Goal: Check status: Check status

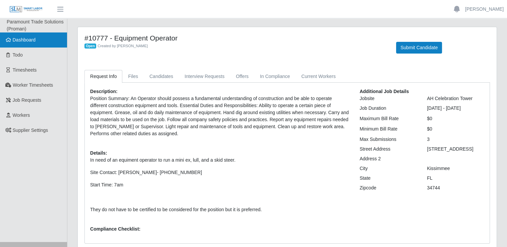
click at [32, 42] on span "Dashboard" at bounding box center [24, 39] width 23 height 5
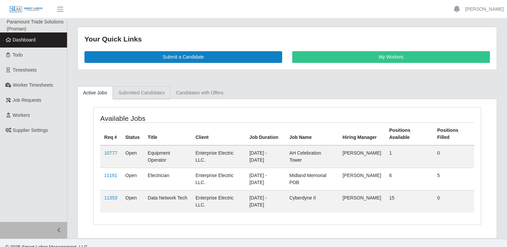
click at [143, 94] on link "Submitted Candidates" at bounding box center [142, 92] width 58 height 13
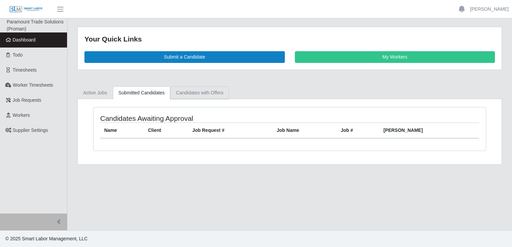
click at [206, 96] on link "Candidates with Offers" at bounding box center [199, 92] width 59 height 13
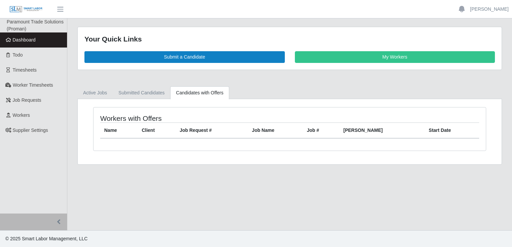
click at [21, 38] on span "Dashboard" at bounding box center [24, 39] width 23 height 5
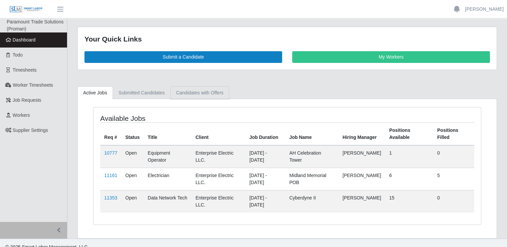
click at [190, 93] on link "Candidates with Offers" at bounding box center [199, 92] width 59 height 13
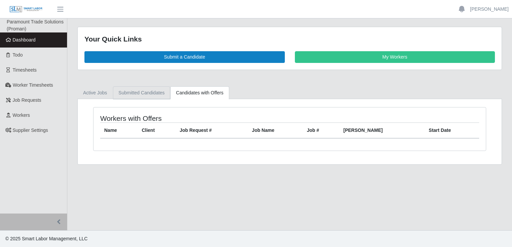
click at [141, 93] on link "Submitted Candidates" at bounding box center [142, 92] width 58 height 13
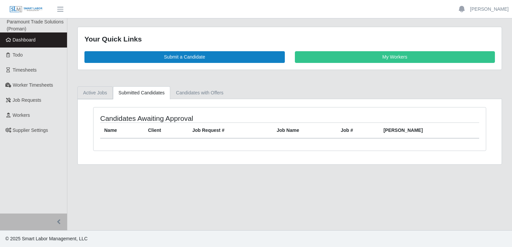
click at [84, 89] on link "Active Jobs" at bounding box center [94, 92] width 35 height 13
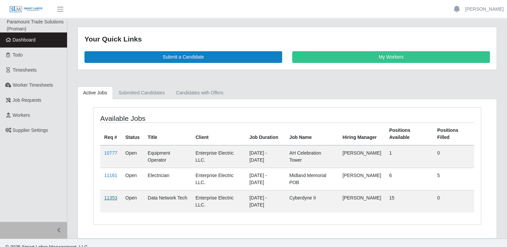
click at [110, 196] on link "11353" at bounding box center [110, 197] width 13 height 5
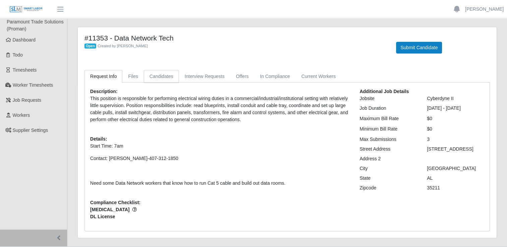
click at [163, 78] on link "Candidates" at bounding box center [161, 76] width 35 height 13
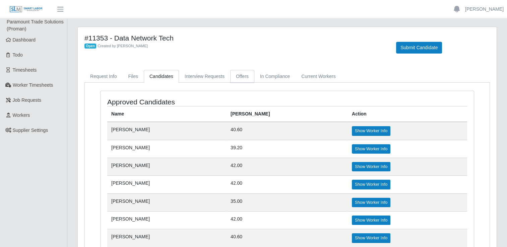
click at [240, 80] on link "Offers" at bounding box center [242, 76] width 24 height 13
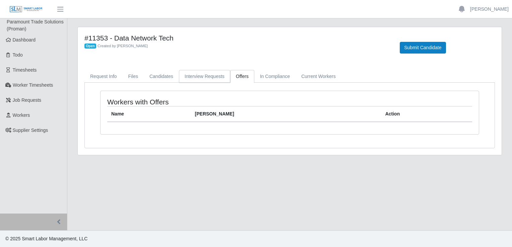
click at [208, 80] on link "Interview Requests" at bounding box center [204, 76] width 51 height 13
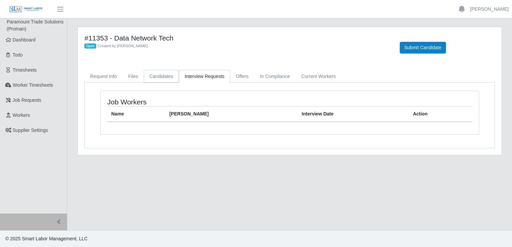
click at [163, 80] on link "Candidates" at bounding box center [161, 76] width 35 height 13
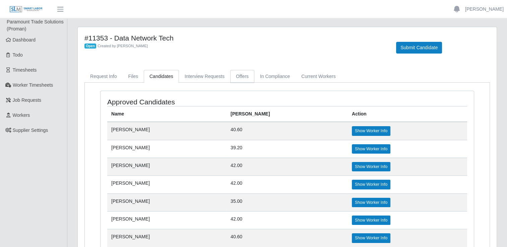
click at [239, 80] on link "Offers" at bounding box center [242, 76] width 24 height 13
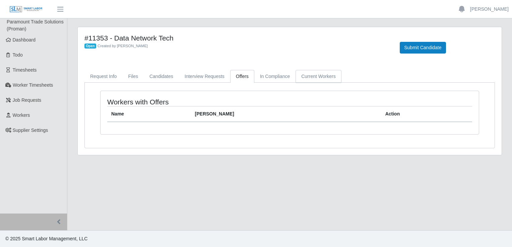
click at [319, 79] on link "Current Workers" at bounding box center [318, 76] width 46 height 13
click at [170, 77] on link "Candidates" at bounding box center [161, 76] width 35 height 13
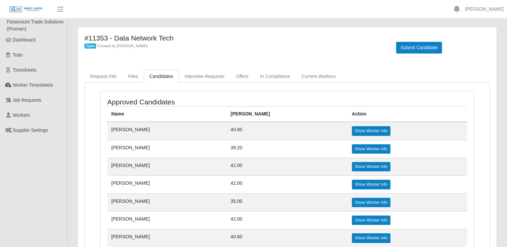
scroll to position [55, 0]
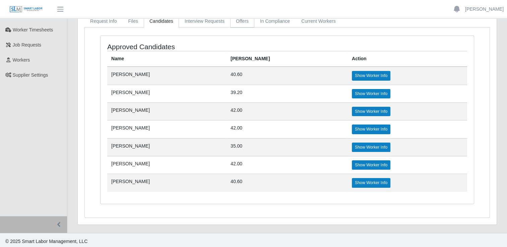
click at [237, 22] on link "Offers" at bounding box center [242, 21] width 24 height 13
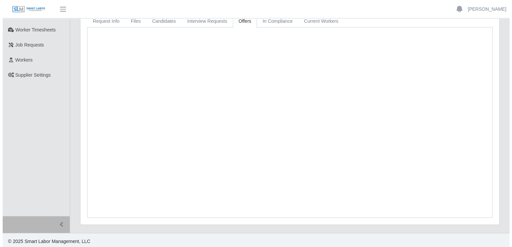
scroll to position [0, 0]
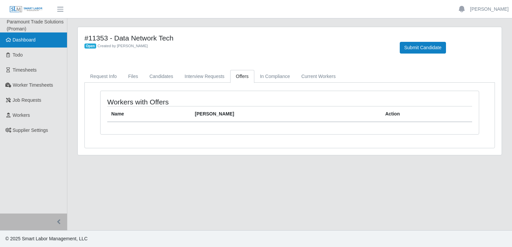
click at [23, 44] on link "Dashboard" at bounding box center [33, 39] width 67 height 15
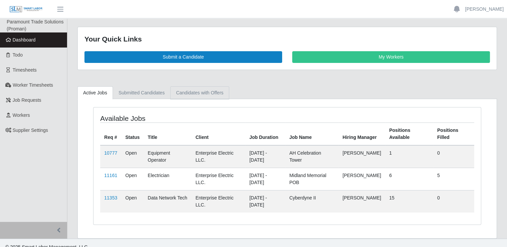
click at [208, 96] on link "Candidates with Offers" at bounding box center [199, 92] width 59 height 13
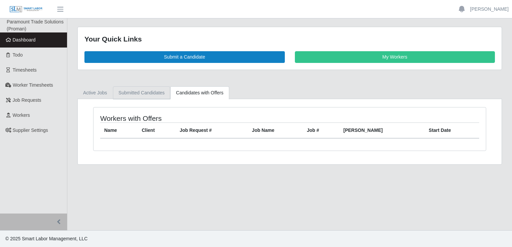
click at [139, 95] on link "Submitted Candidates" at bounding box center [142, 92] width 58 height 13
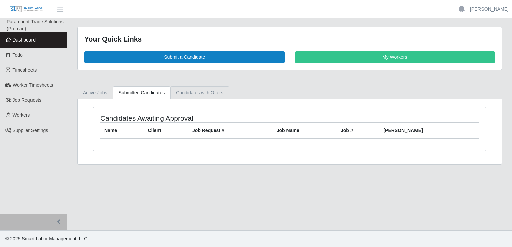
click at [205, 91] on link "Candidates with Offers" at bounding box center [199, 92] width 59 height 13
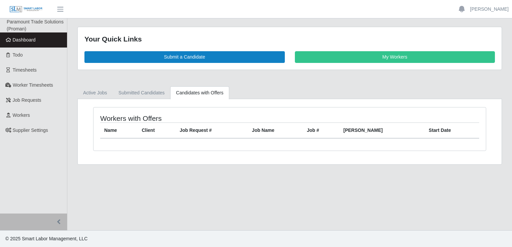
click at [34, 42] on span "Dashboard" at bounding box center [24, 39] width 23 height 5
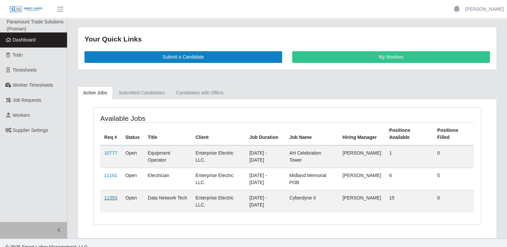
click at [113, 196] on link "11353" at bounding box center [110, 197] width 13 height 5
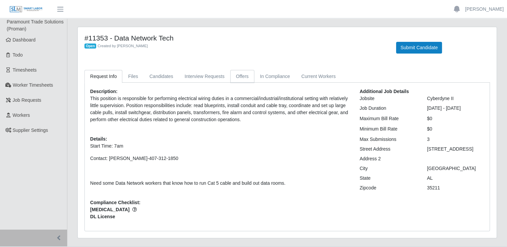
click at [238, 77] on link "Offers" at bounding box center [242, 76] width 24 height 13
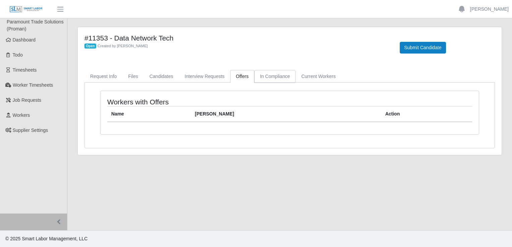
click at [276, 78] on link "In Compliance" at bounding box center [275, 76] width 42 height 13
click at [162, 81] on link "Candidates" at bounding box center [161, 76] width 35 height 13
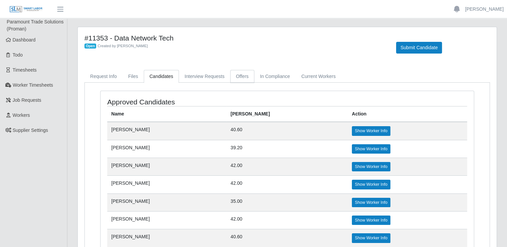
click at [236, 77] on link "Offers" at bounding box center [242, 76] width 24 height 13
